Goal: Download file/media

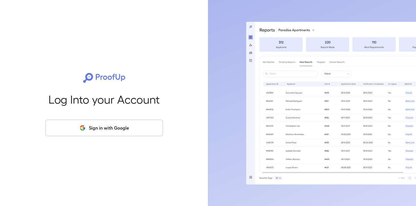
click at [124, 132] on button "Sign in with Google" at bounding box center [104, 128] width 118 height 16
click at [124, 131] on button "Sign in with Google" at bounding box center [104, 128] width 118 height 16
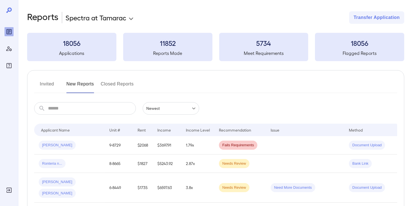
scroll to position [1, 0]
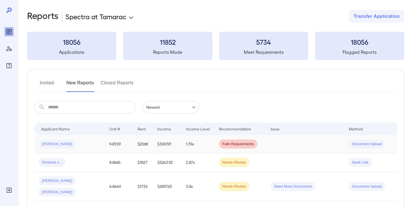
click at [94, 145] on div "Kenneth T..." at bounding box center [70, 143] width 62 height 9
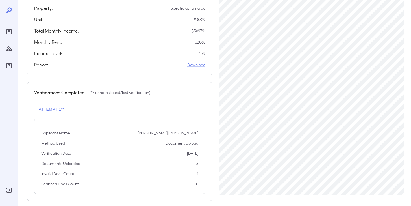
scroll to position [109, 0]
click at [193, 61] on link "Download" at bounding box center [196, 64] width 18 height 6
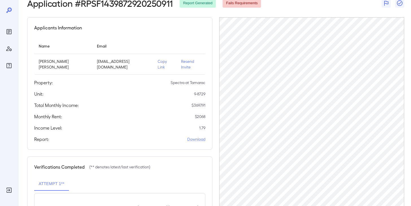
scroll to position [0, 0]
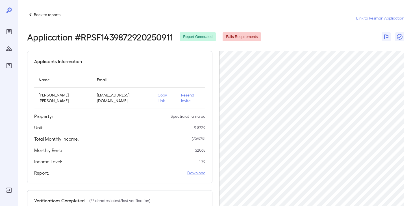
click at [195, 170] on link "Download" at bounding box center [196, 173] width 18 height 6
click at [194, 170] on link "Download" at bounding box center [196, 173] width 18 height 6
